Goal: Register for event/course

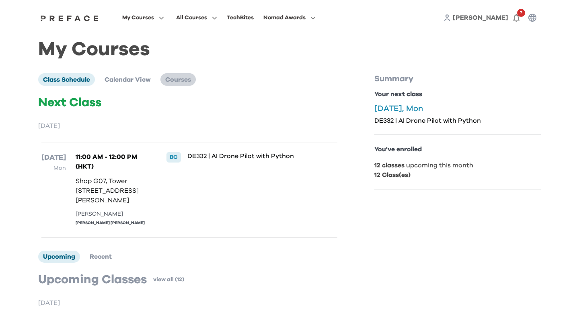
click at [168, 80] on span "Courses" at bounding box center [178, 79] width 26 height 6
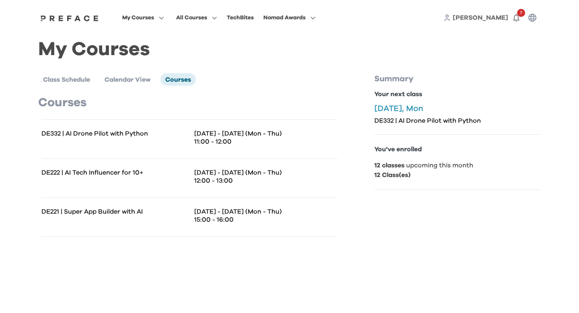
click at [295, 230] on div "DE221 | Super App Builder with AI [DATE] - [DATE] (Mon - Thu) 15:00 - 16:00" at bounding box center [189, 216] width 296 height 39
click at [216, 218] on p "15:00 - 16:00" at bounding box center [265, 219] width 143 height 8
click at [133, 213] on p "DE221 | Super App Builder with AI" at bounding box center [115, 211] width 148 height 8
click at [238, 161] on div "DE222 | AI Tech Influencer for 10+ [DATE] - [DATE] (Mon - Thu) 12:00 - 13:00" at bounding box center [189, 177] width 296 height 39
click at [189, 142] on div "DE332 | AI Drone Pilot with Python" at bounding box center [115, 138] width 148 height 19
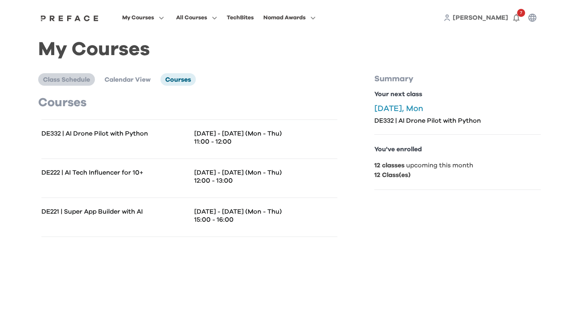
click at [82, 84] on li "Class Schedule" at bounding box center [66, 79] width 57 height 12
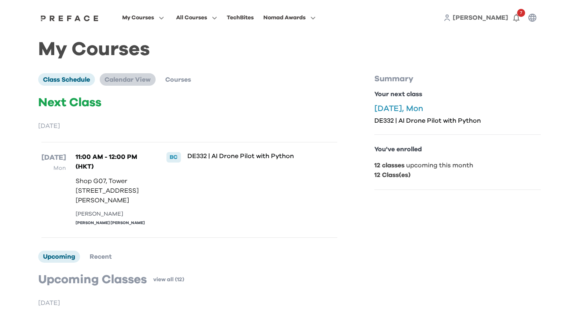
click at [145, 82] on span "Calendar View" at bounding box center [128, 79] width 46 height 6
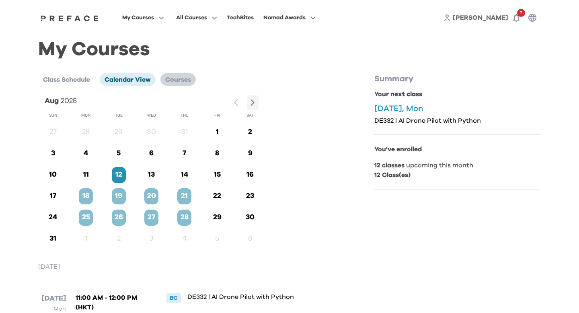
click at [183, 81] on span "Courses" at bounding box center [178, 79] width 26 height 6
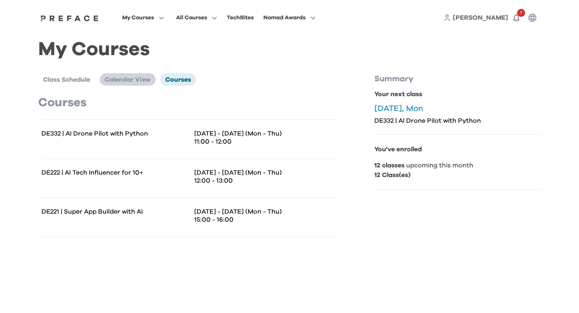
click at [135, 82] on li "Calendar View" at bounding box center [128, 79] width 56 height 12
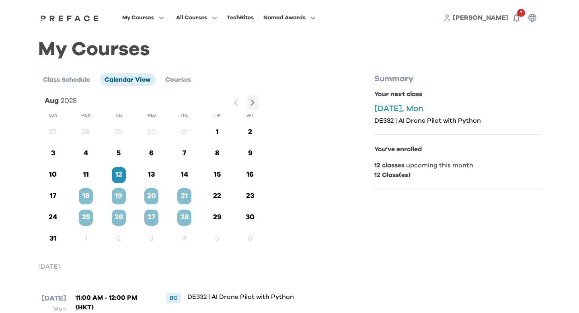
click at [90, 219] on p "25" at bounding box center [86, 217] width 14 height 11
click at [87, 222] on p "25" at bounding box center [86, 217] width 14 height 11
click at [113, 221] on p "26" at bounding box center [119, 217] width 14 height 11
click at [118, 221] on p "26" at bounding box center [119, 217] width 14 height 11
click at [69, 79] on span "Class Schedule" at bounding box center [66, 79] width 47 height 6
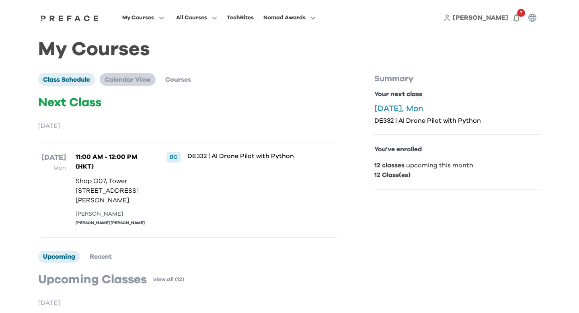
click at [133, 83] on li "Calendar View" at bounding box center [128, 79] width 56 height 12
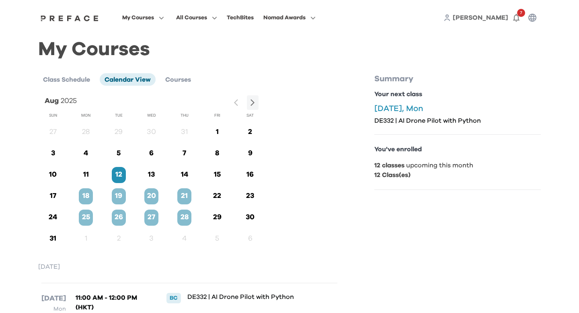
click at [240, 49] on h1 "My Courses" at bounding box center [289, 49] width 502 height 9
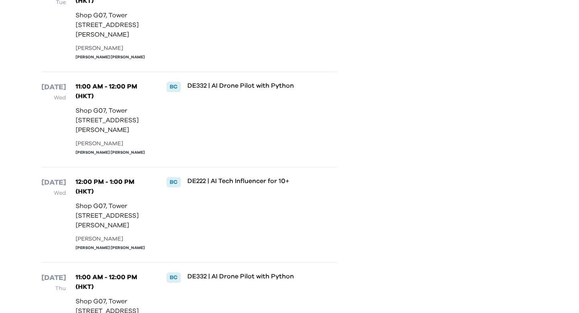
scroll to position [591, 0]
